Goal: Obtain resource: Obtain resource

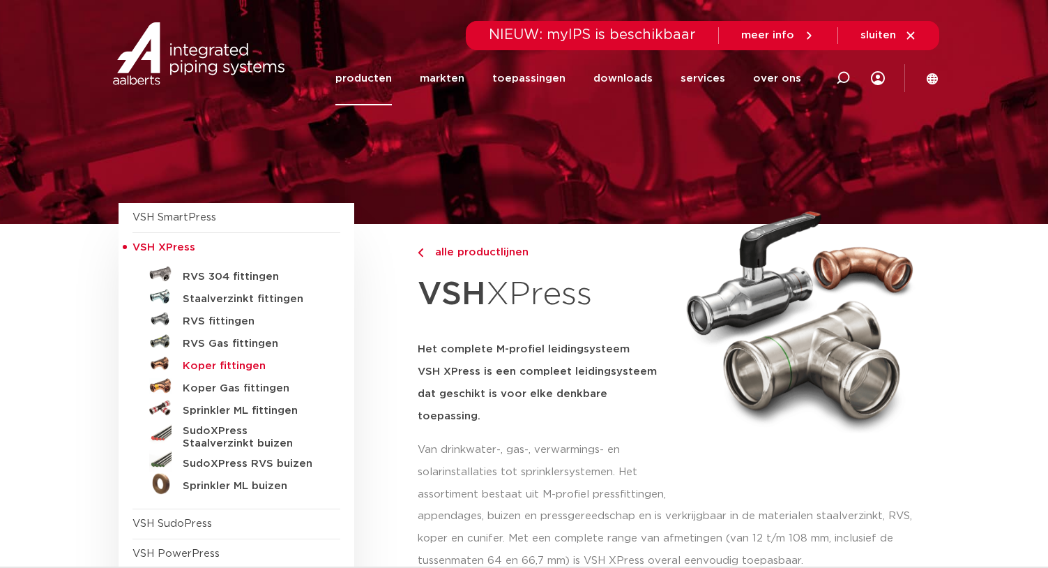
drag, startPoint x: 223, startPoint y: 366, endPoint x: 243, endPoint y: 370, distance: 21.3
click at [223, 366] on h5 "Koper fittingen" at bounding box center [252, 366] width 138 height 13
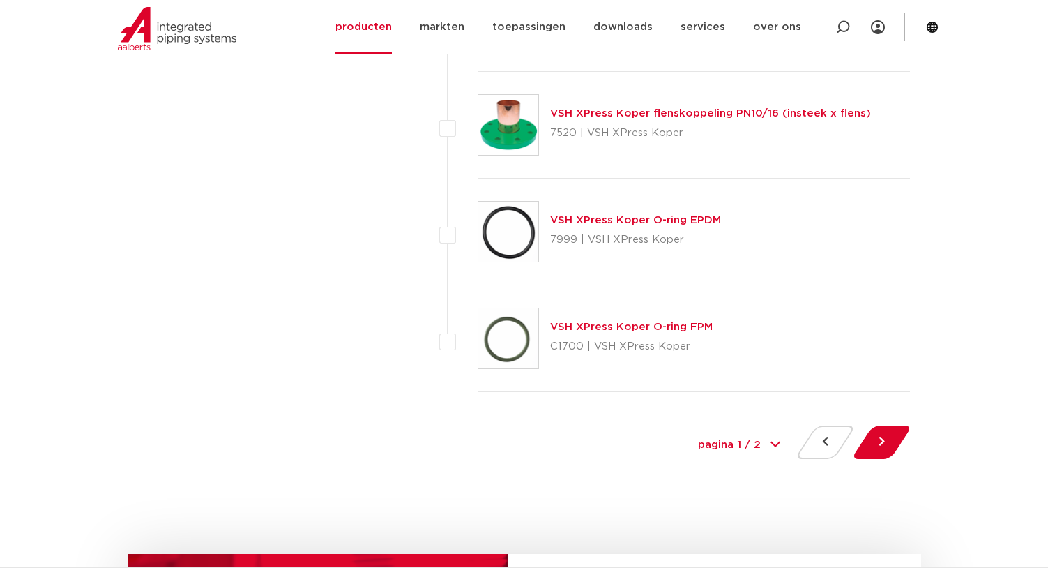
scroll to position [6487, 0]
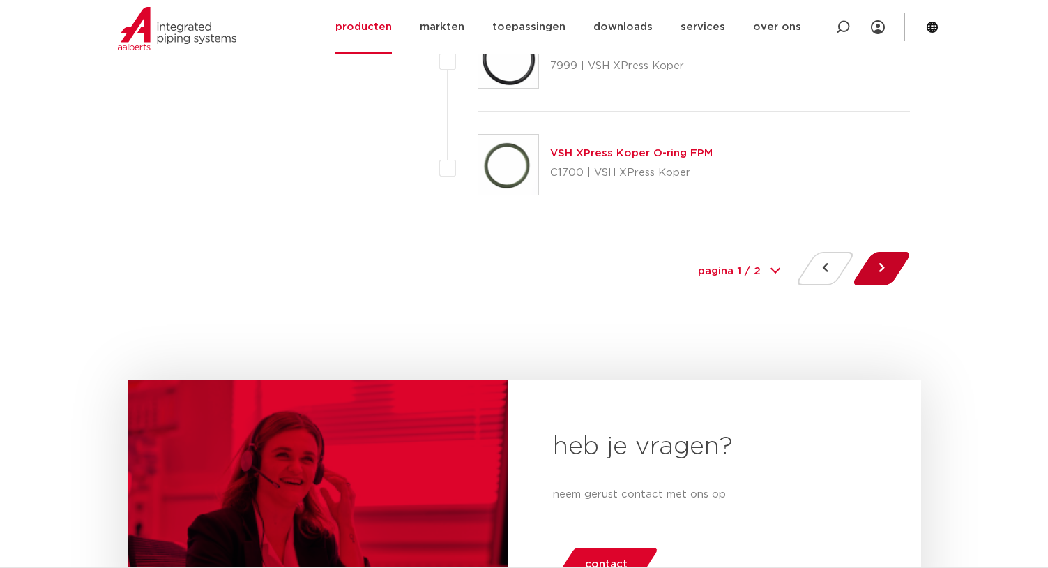
click at [871, 273] on button at bounding box center [882, 268] width 40 height 33
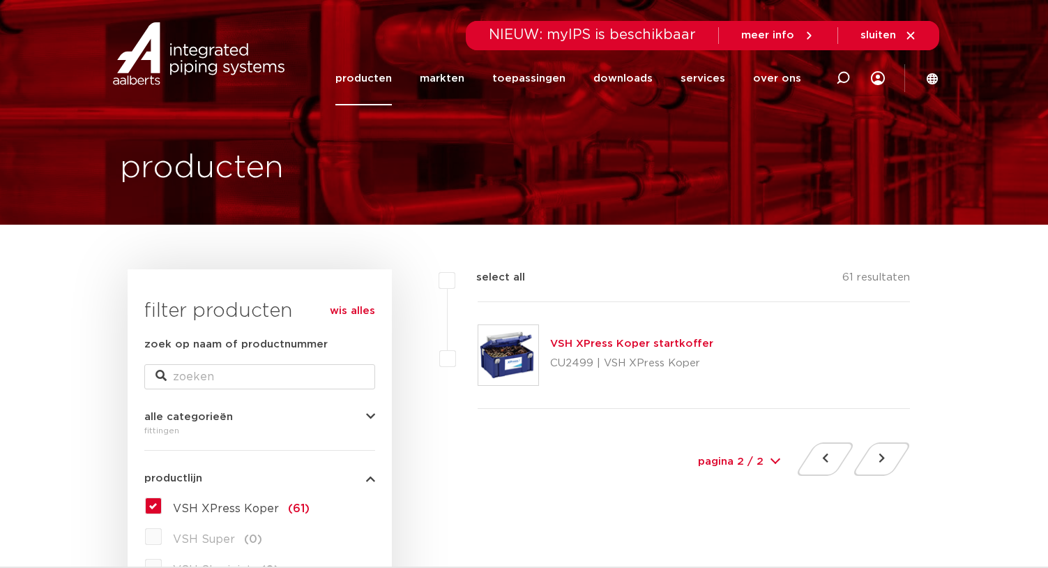
click at [575, 328] on div "VSH XPress Koper startkoffer CU2499 | VSH XPress Koper" at bounding box center [694, 355] width 433 height 107
click at [586, 340] on link "VSH XPress Koper startkoffer" at bounding box center [631, 343] width 163 height 10
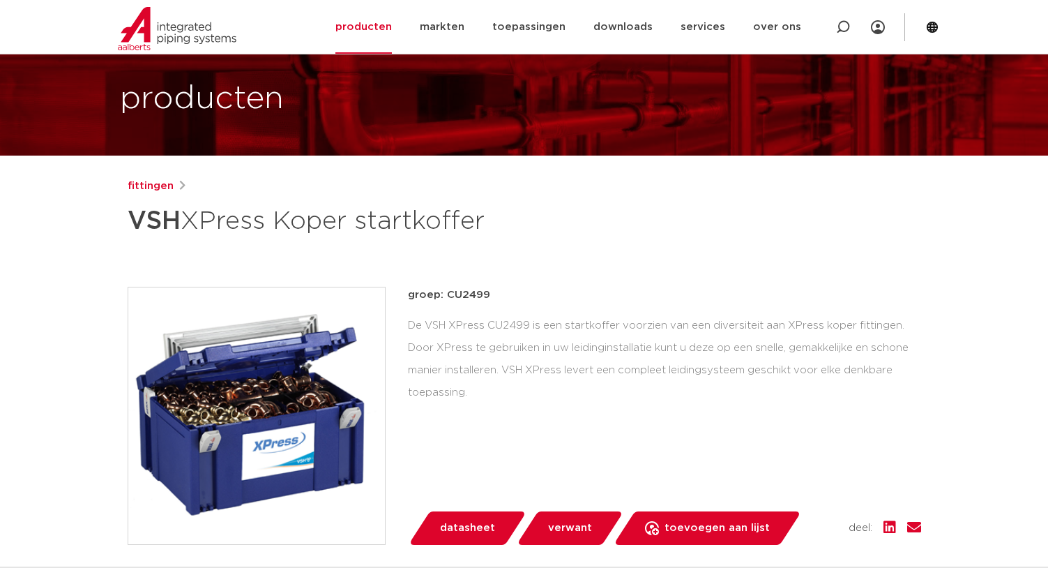
scroll to position [70, 0]
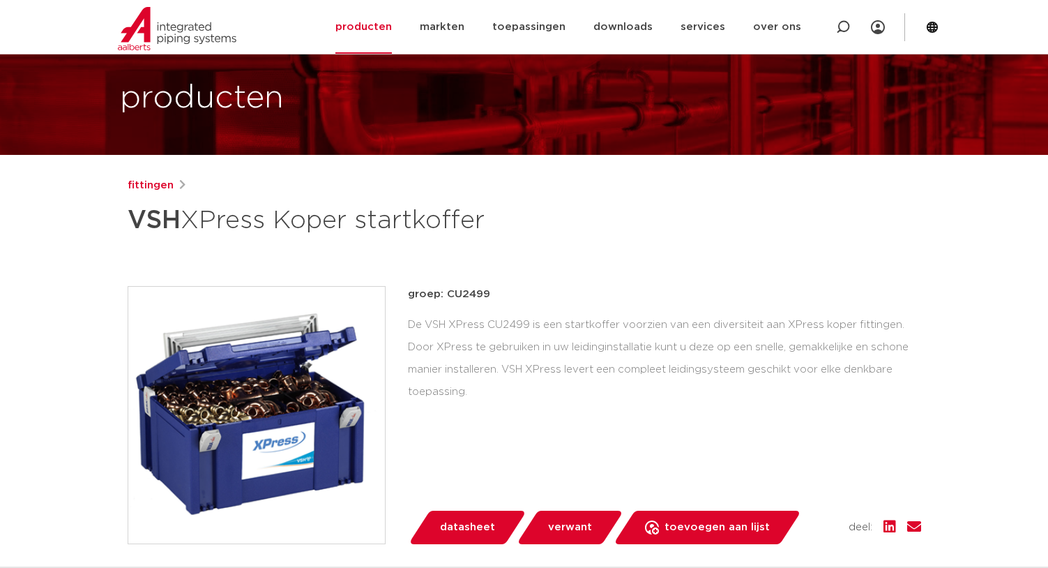
click at [337, 368] on img at bounding box center [256, 415] width 257 height 257
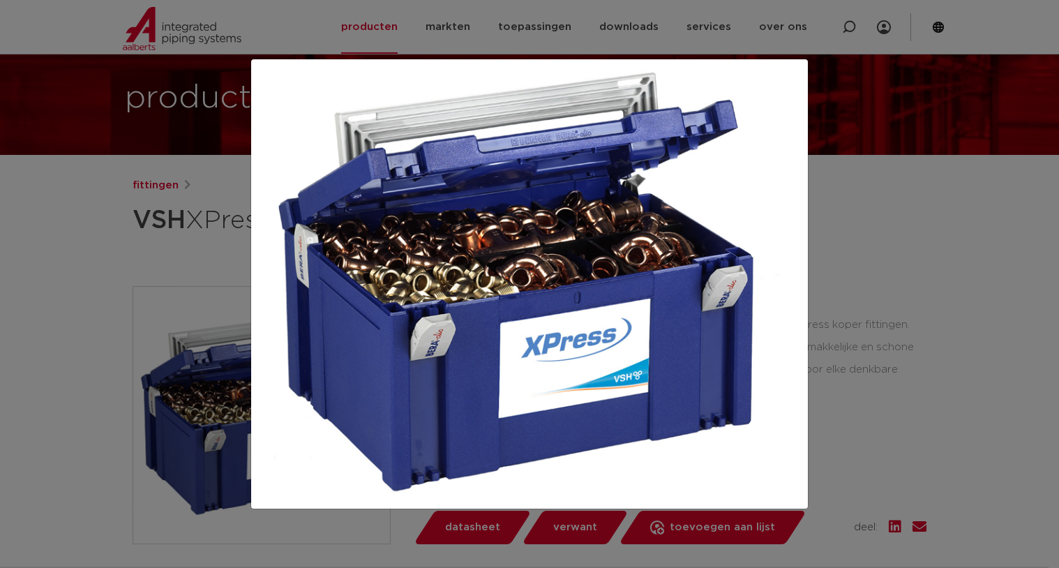
click at [84, 214] on div at bounding box center [529, 284] width 1059 height 568
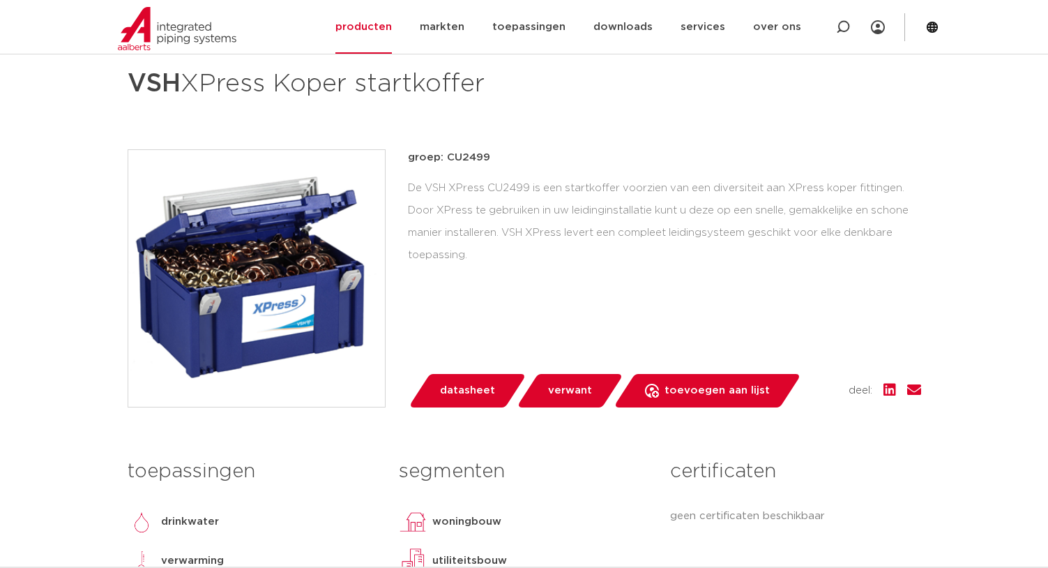
scroll to position [209, 0]
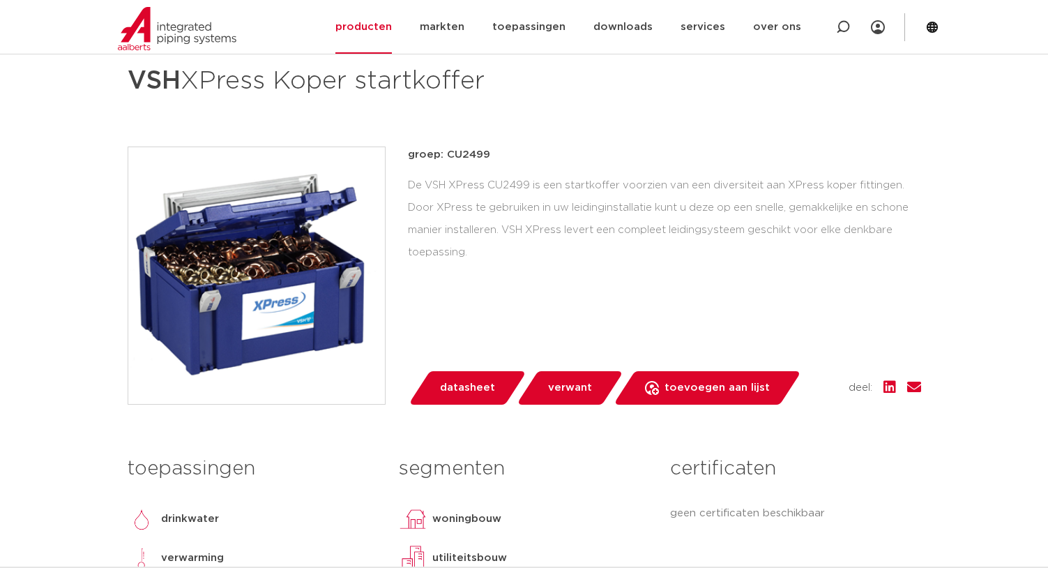
click at [453, 396] on span "datasheet" at bounding box center [467, 388] width 55 height 22
